Goal: Feedback & Contribution: Submit feedback/report problem

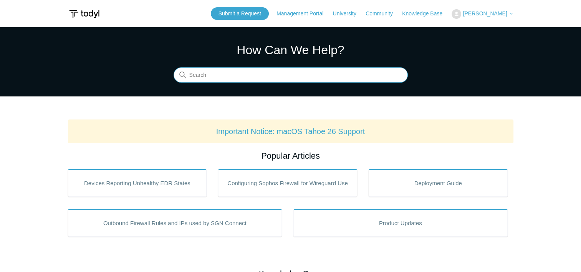
click at [272, 78] on input "Search" at bounding box center [290, 75] width 234 height 15
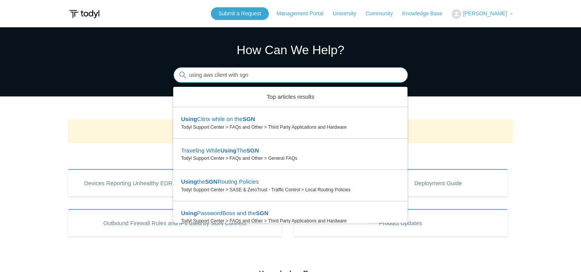
type input "using aws client with sgn"
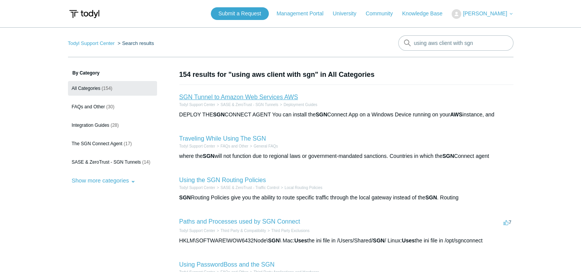
click at [230, 95] on link "SGN Tunnel to Amazon Web Services AWS" at bounding box center [238, 97] width 119 height 7
drag, startPoint x: 484, startPoint y: 44, endPoint x: 454, endPoint y: 45, distance: 29.9
click at [454, 45] on input "using aws client with sgn" at bounding box center [455, 42] width 115 height 15
drag, startPoint x: 428, startPoint y: 43, endPoint x: 390, endPoint y: 43, distance: 37.6
click at [390, 43] on nav "Todyl Support Center Search results There are no matching results in this help …" at bounding box center [290, 46] width 445 height 22
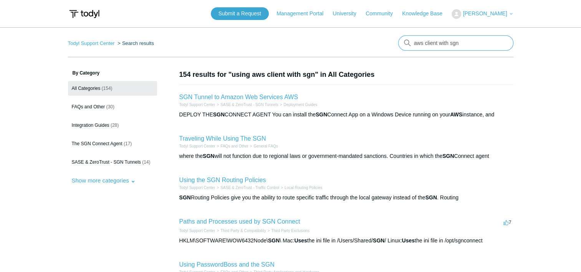
type input "aws client with sgn"
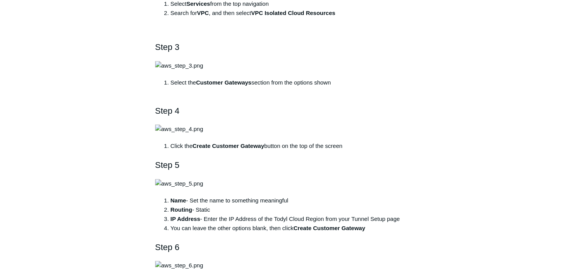
scroll to position [422, 0]
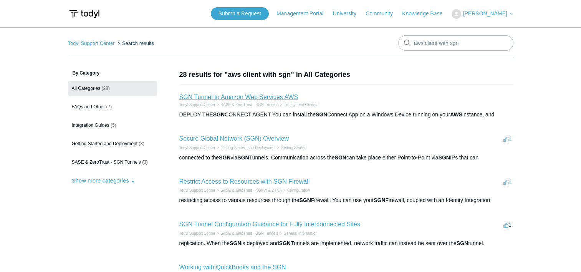
click at [254, 98] on link "SGN Tunnel to Amazon Web Services AWS" at bounding box center [238, 97] width 119 height 7
click at [261, 13] on link "Submit a Request" at bounding box center [240, 13] width 58 height 13
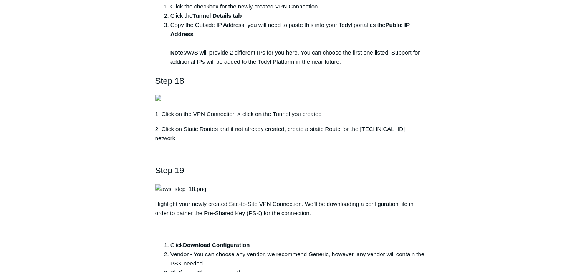
scroll to position [1573, 0]
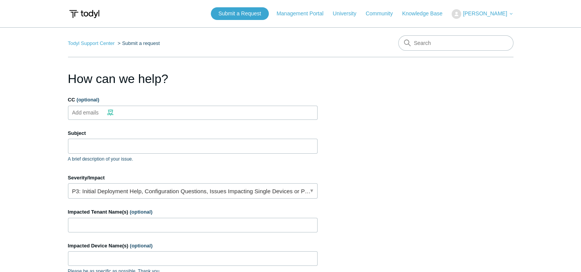
click at [94, 113] on input "CC (optional)" at bounding box center [92, 113] width 46 height 12
click at [89, 150] on input "Subject" at bounding box center [192, 146] width 249 height 15
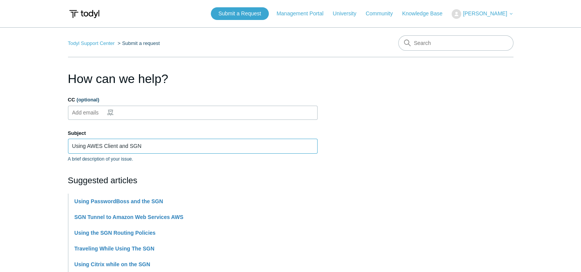
click at [100, 146] on input "Using AWES Client and SGN" at bounding box center [192, 146] width 249 height 15
click at [101, 144] on input "Using AWS Client and SGN" at bounding box center [192, 146] width 249 height 15
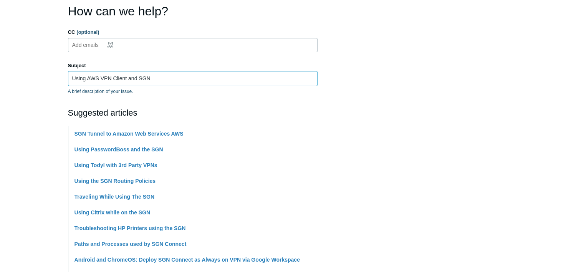
scroll to position [77, 0]
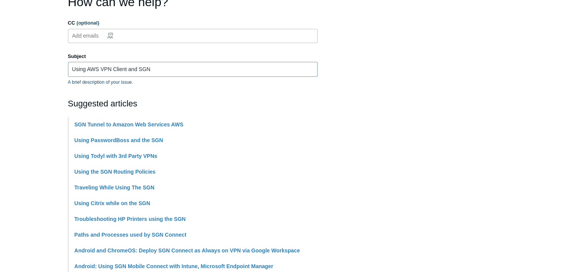
drag, startPoint x: 129, startPoint y: 69, endPoint x: 154, endPoint y: 66, distance: 24.7
click at [154, 66] on input "Using AWS VPN Client and SGN" at bounding box center [192, 69] width 249 height 15
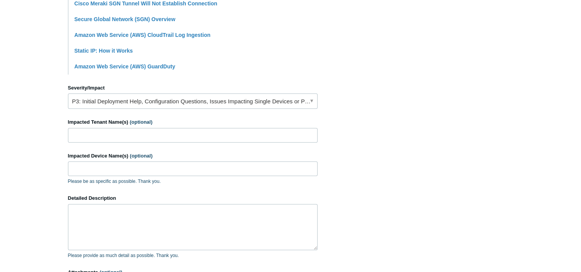
scroll to position [307, 0]
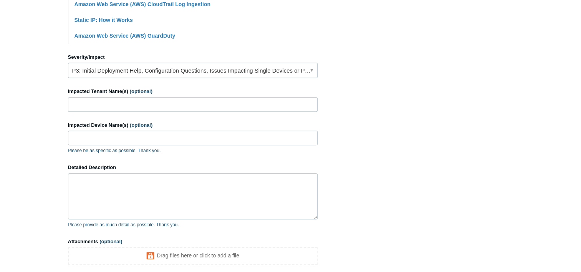
type input "Using AWS VPN Client"
click at [293, 72] on link "P3: Initial Deployment Help, Configuration Questions, Issues Impacting Single D…" at bounding box center [192, 70] width 249 height 15
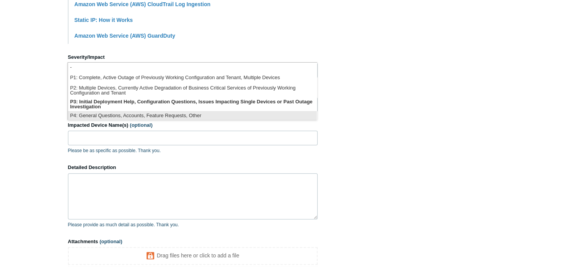
scroll to position [2, 0]
click at [231, 112] on li "P4: General Questions, Accounts, Feature Requests, Other" at bounding box center [192, 114] width 249 height 10
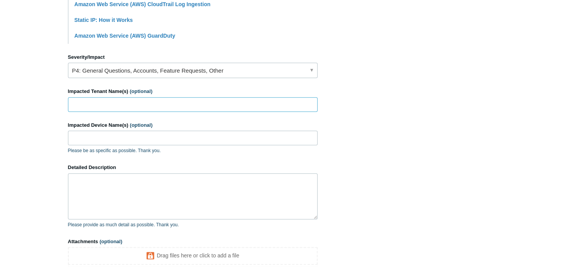
click at [105, 104] on input "Impacted Tenant Name(s) (optional)" at bounding box center [192, 104] width 249 height 15
type input "Town Annex"
click at [102, 137] on input "Impacted Device Name(s) (optional)" at bounding box center [192, 137] width 249 height 15
type input "4400-TA-DC01"
click at [137, 196] on textarea "Detailed Description" at bounding box center [192, 196] width 249 height 46
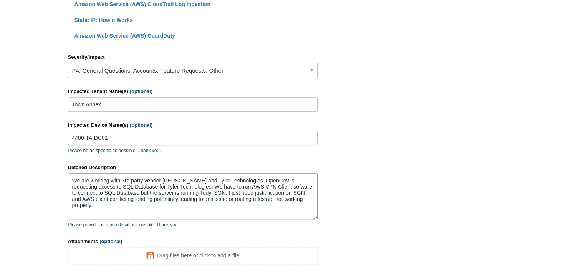
drag, startPoint x: 309, startPoint y: 200, endPoint x: 54, endPoint y: 174, distance: 256.6
click at [54, 174] on main "Todyl Support Center Submit a request How can we help? CC (optional) Add emails…" at bounding box center [290, 6] width 581 height 573
paste textarea "OpenGov and Tyler Technologies, and OpenGov is requesting SQL database access. …"
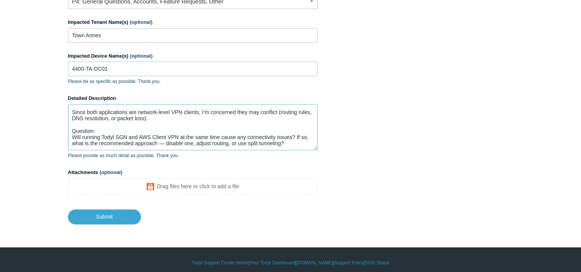
scroll to position [381, 0]
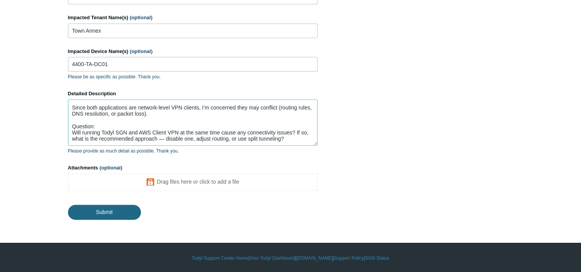
type textarea "We are working with OpenGov and Tyler Technologies, and OpenGov is requesting S…"
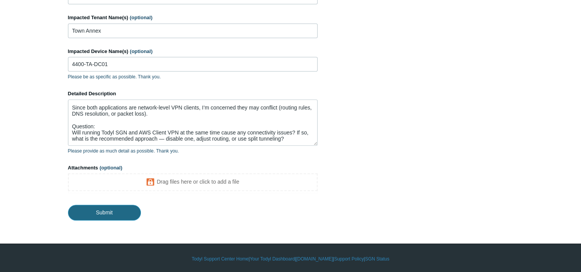
click at [124, 212] on input "Submit" at bounding box center [104, 212] width 73 height 15
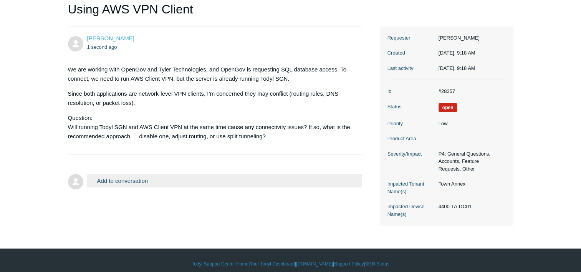
scroll to position [91, 0]
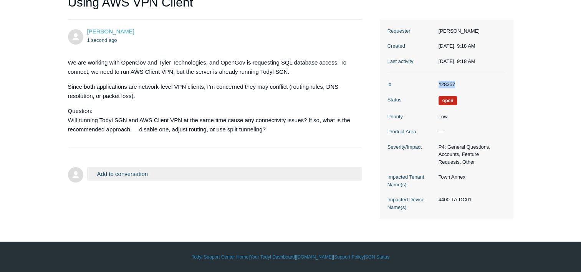
drag, startPoint x: 456, startPoint y: 83, endPoint x: 436, endPoint y: 83, distance: 20.0
click at [436, 83] on dd "#28357" at bounding box center [469, 85] width 71 height 8
drag, startPoint x: 436, startPoint y: 83, endPoint x: 449, endPoint y: 83, distance: 13.1
copy dd "#28357"
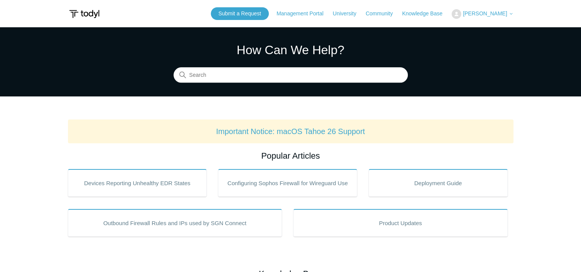
click at [501, 14] on span "[PERSON_NAME]" at bounding box center [484, 13] width 44 height 6
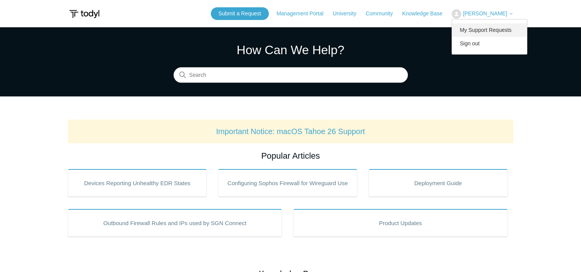
click at [493, 33] on link "My Support Requests" at bounding box center [489, 29] width 75 height 13
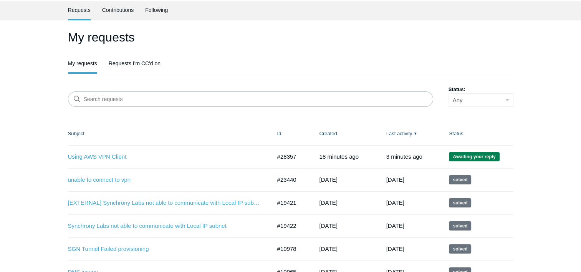
scroll to position [38, 0]
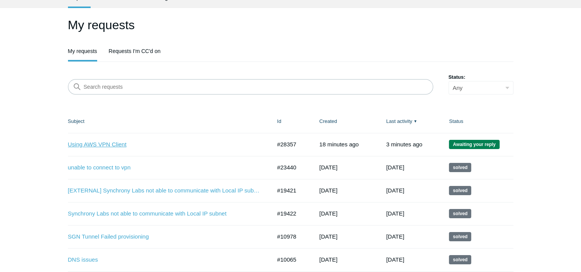
click at [108, 143] on link "Using AWS VPN Client" at bounding box center [164, 144] width 192 height 9
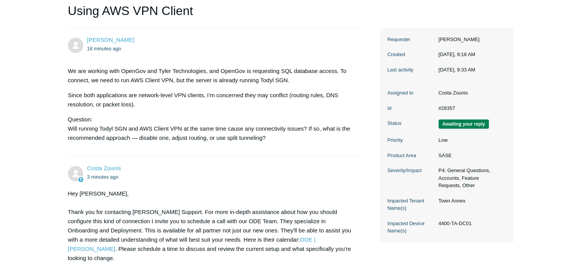
scroll to position [77, 0]
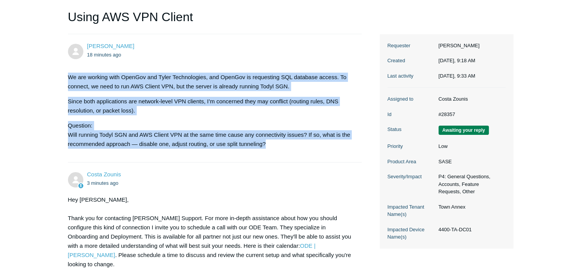
drag, startPoint x: 267, startPoint y: 144, endPoint x: 64, endPoint y: 77, distance: 213.8
click at [64, 77] on main "Requests Contributions Following Todyl Support Center My activities Using AWS V…" at bounding box center [290, 153] width 581 height 406
drag, startPoint x: 64, startPoint y: 77, endPoint x: 74, endPoint y: 78, distance: 10.0
copy div "We are working with OpenGov and Tyler Technologies, and OpenGov is requesting S…"
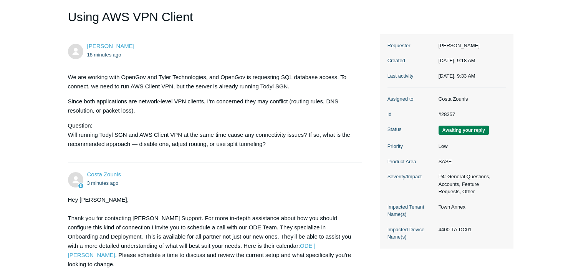
click at [182, 53] on ul "18 minutes ago" at bounding box center [220, 54] width 267 height 9
drag, startPoint x: 455, startPoint y: 115, endPoint x: 432, endPoint y: 115, distance: 22.6
click at [432, 115] on dl "Assigned to Costa Zounis Id #28357 Status Awaiting your reply Priority Low Prod…" at bounding box center [446, 168] width 118 height 161
drag, startPoint x: 432, startPoint y: 115, endPoint x: 441, endPoint y: 112, distance: 8.9
copy dl "#28357"
